Goal: Entertainment & Leisure: Consume media (video, audio)

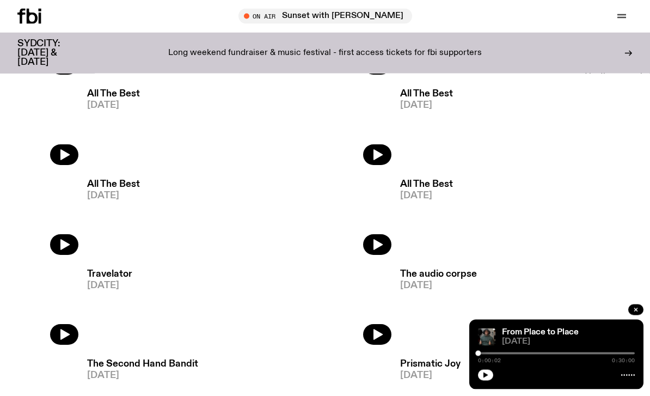
scroll to position [995, 0]
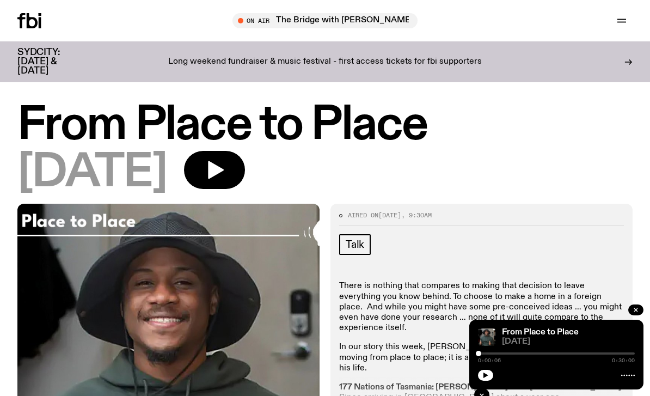
click at [225, 166] on icon "button" at bounding box center [215, 170] width 22 height 22
click at [490, 376] on button "button" at bounding box center [485, 375] width 15 height 11
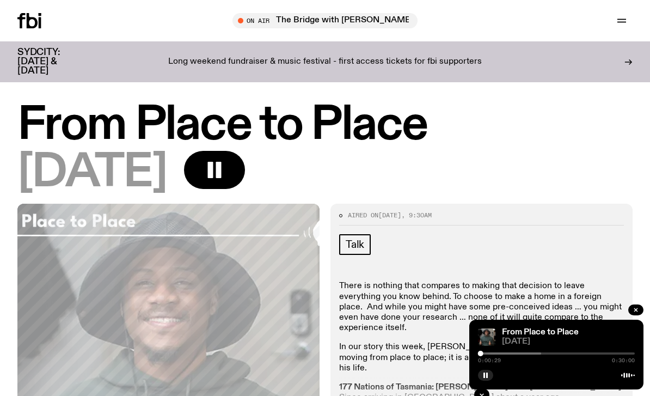
click at [478, 353] on div at bounding box center [480, 353] width 5 height 5
click at [225, 167] on icon "button" at bounding box center [215, 170] width 22 height 22
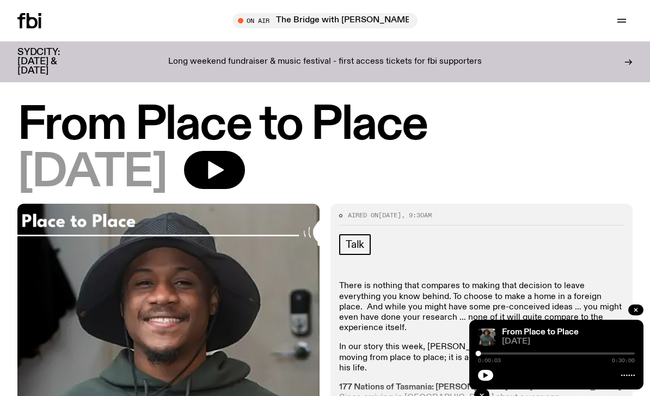
click at [245, 155] on button "button" at bounding box center [214, 170] width 61 height 38
click at [245, 178] on button "button" at bounding box center [214, 170] width 61 height 38
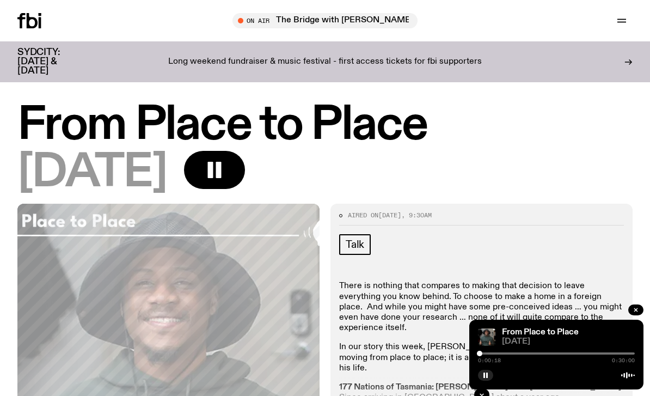
click at [245, 166] on button "button" at bounding box center [214, 170] width 61 height 38
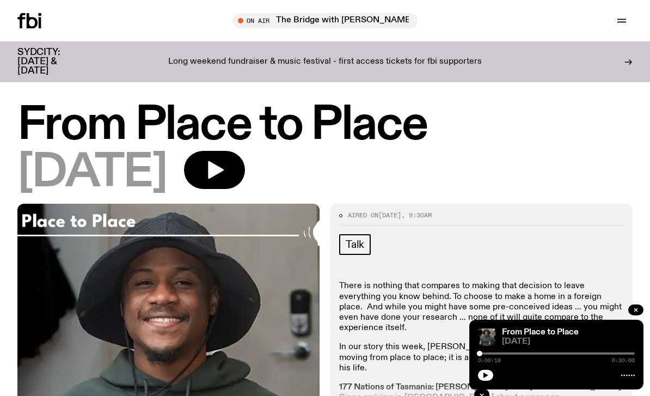
click at [482, 354] on div at bounding box center [556, 353] width 157 height 2
click at [481, 351] on div at bounding box center [482, 353] width 5 height 5
click at [481, 352] on div at bounding box center [556, 353] width 157 height 2
click at [478, 353] on div at bounding box center [480, 353] width 5 height 5
click at [488, 372] on button "button" at bounding box center [485, 375] width 15 height 11
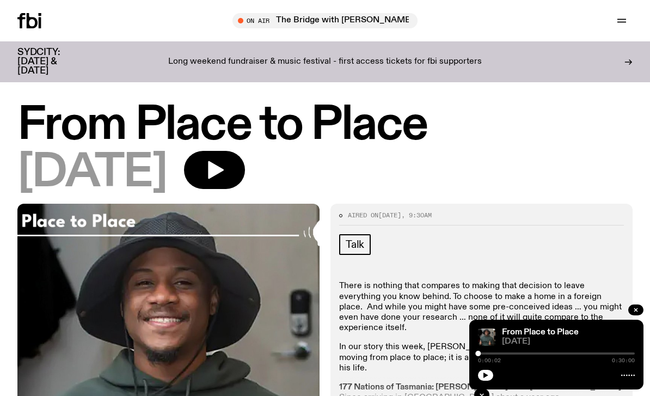
click at [245, 176] on button "button" at bounding box center [214, 170] width 61 height 38
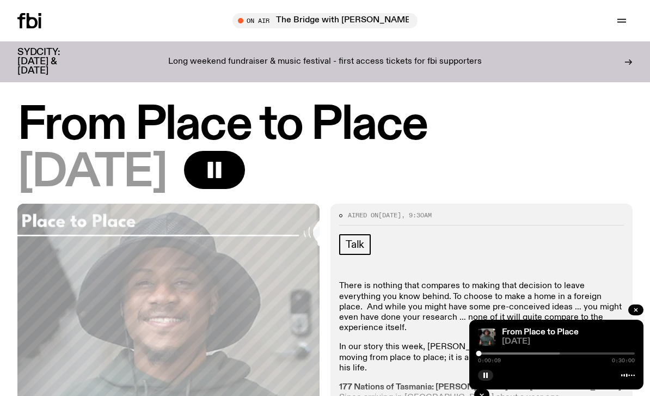
click at [487, 374] on rect "button" at bounding box center [487, 374] width 2 height 5
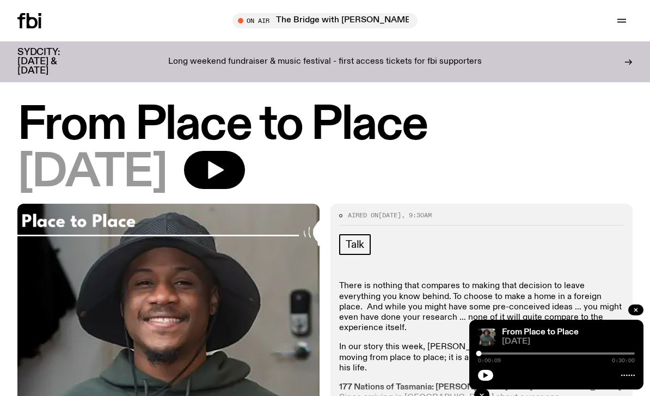
click at [489, 377] on button "button" at bounding box center [485, 375] width 15 height 11
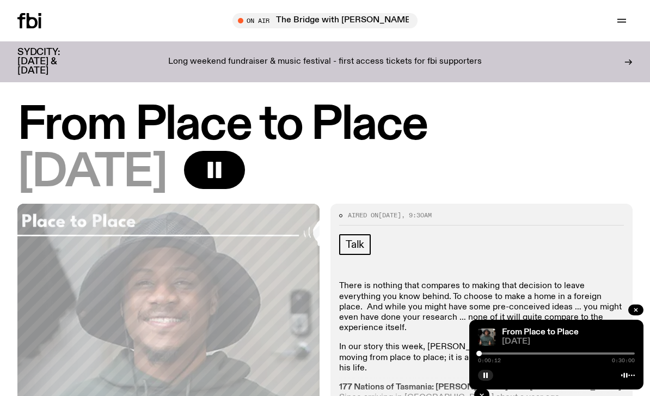
click at [486, 370] on button "button" at bounding box center [485, 375] width 15 height 11
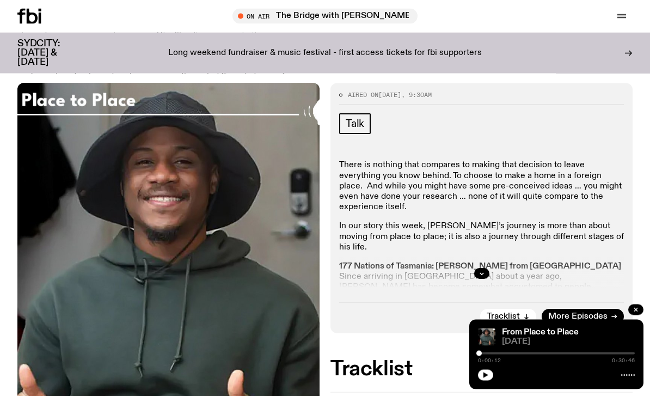
scroll to position [112, 0]
click at [481, 272] on icon "button" at bounding box center [482, 273] width 7 height 7
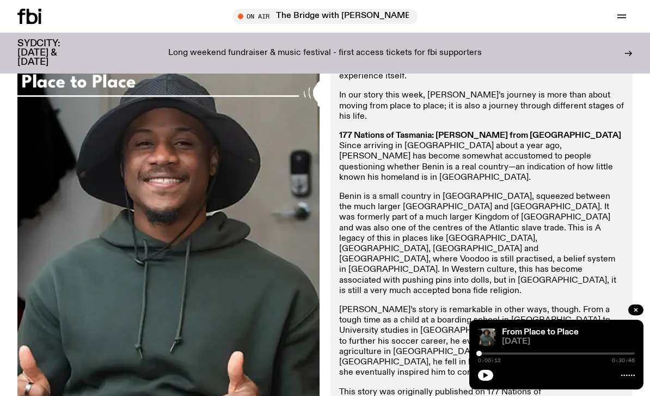
scroll to position [239, 0]
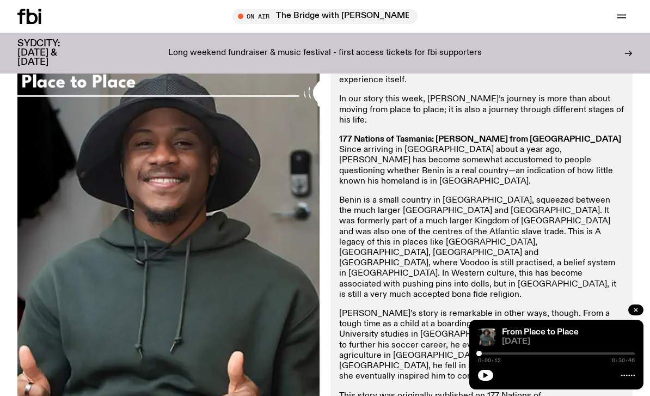
click at [485, 378] on icon "button" at bounding box center [486, 374] width 5 height 5
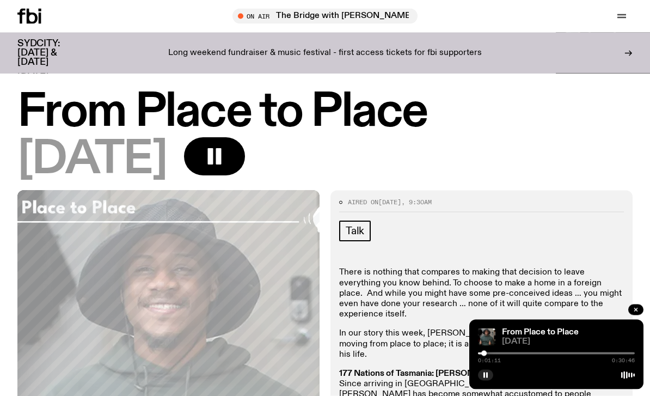
scroll to position [0, 0]
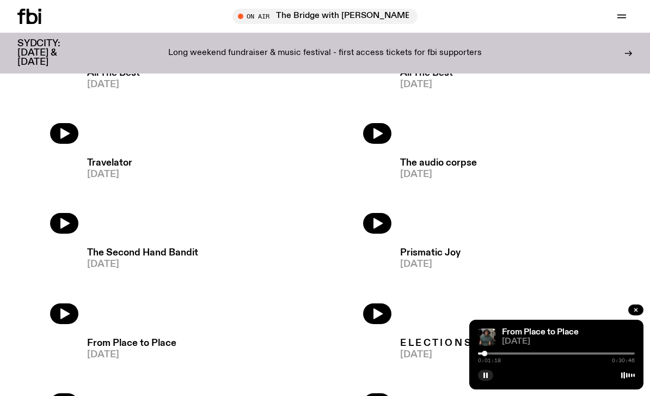
scroll to position [1106, 0]
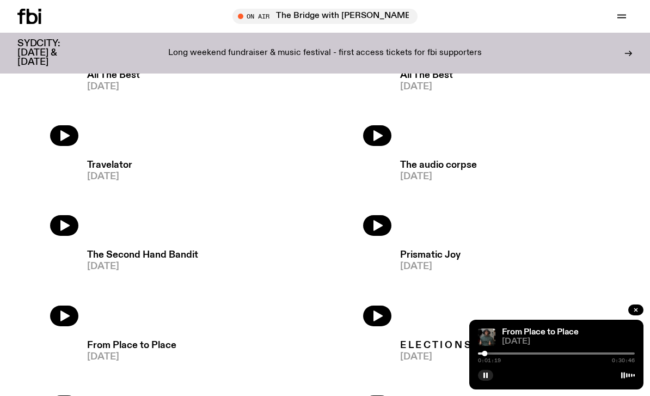
click at [377, 232] on icon "button" at bounding box center [377, 225] width 13 height 13
